Goal: Information Seeking & Learning: Learn about a topic

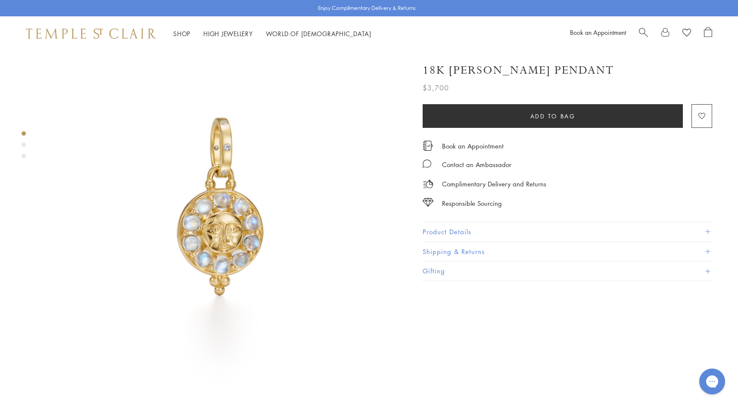
scroll to position [11, 0]
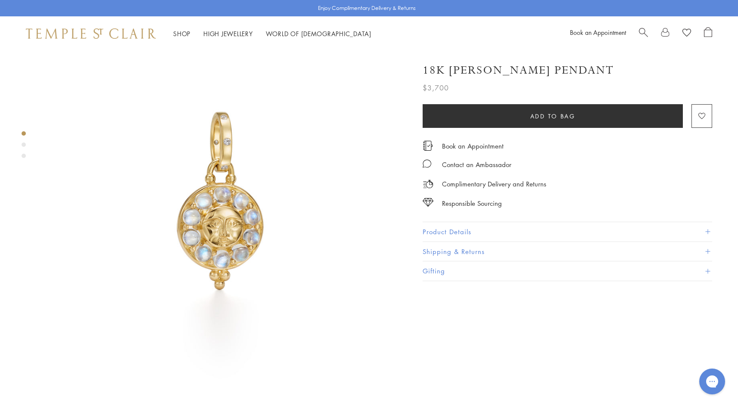
click at [510, 231] on button "Product Details" at bounding box center [568, 231] width 290 height 19
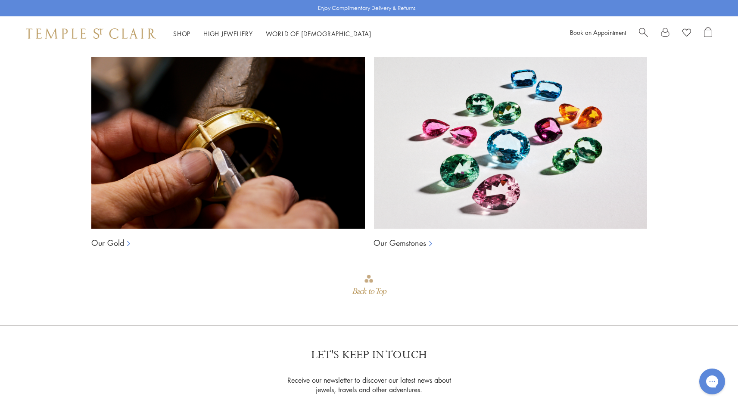
scroll to position [1154, 0]
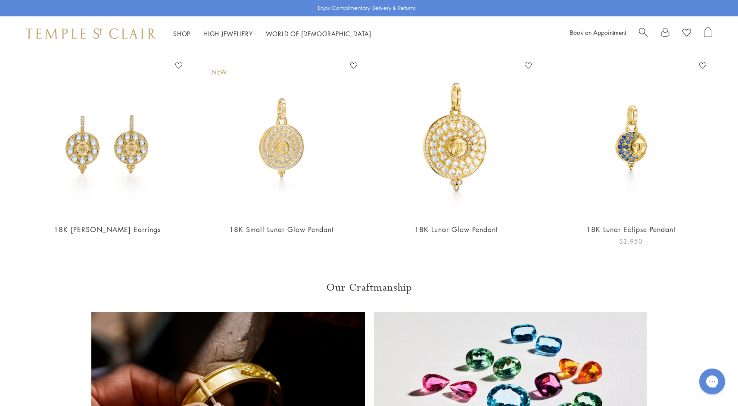
click at [631, 128] on img at bounding box center [630, 137] width 157 height 157
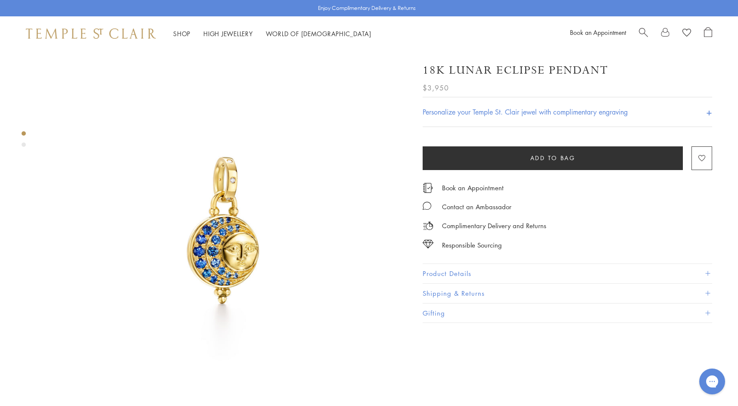
click at [566, 273] on button "Product Details" at bounding box center [568, 273] width 290 height 19
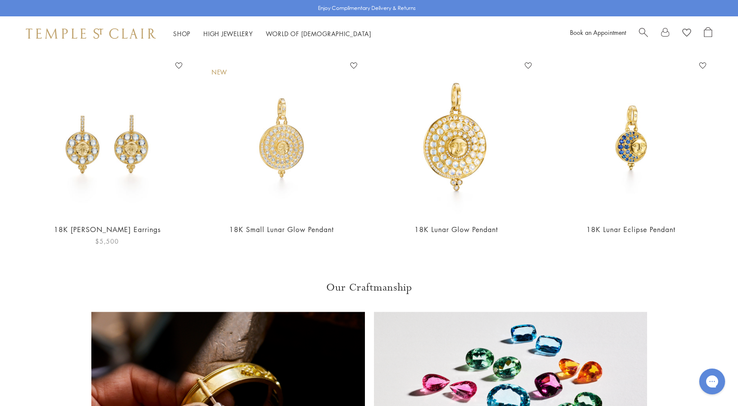
click at [76, 110] on img at bounding box center [106, 137] width 157 height 157
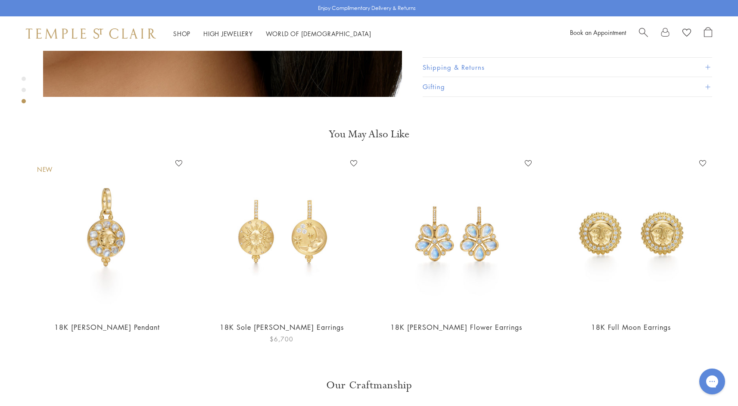
scroll to position [865, 0]
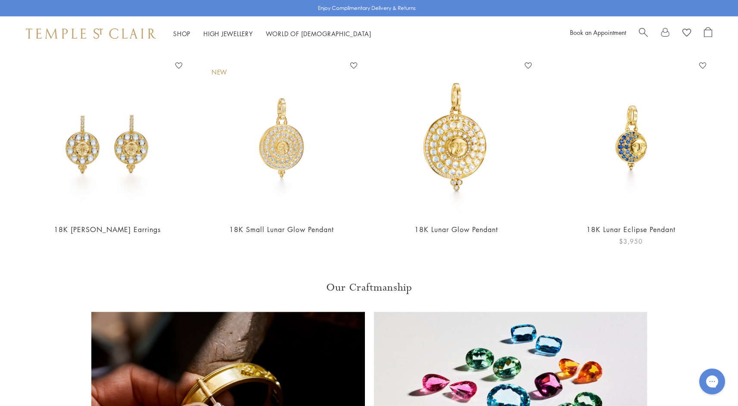
click at [627, 121] on img at bounding box center [630, 137] width 157 height 157
